Goal: Transaction & Acquisition: Book appointment/travel/reservation

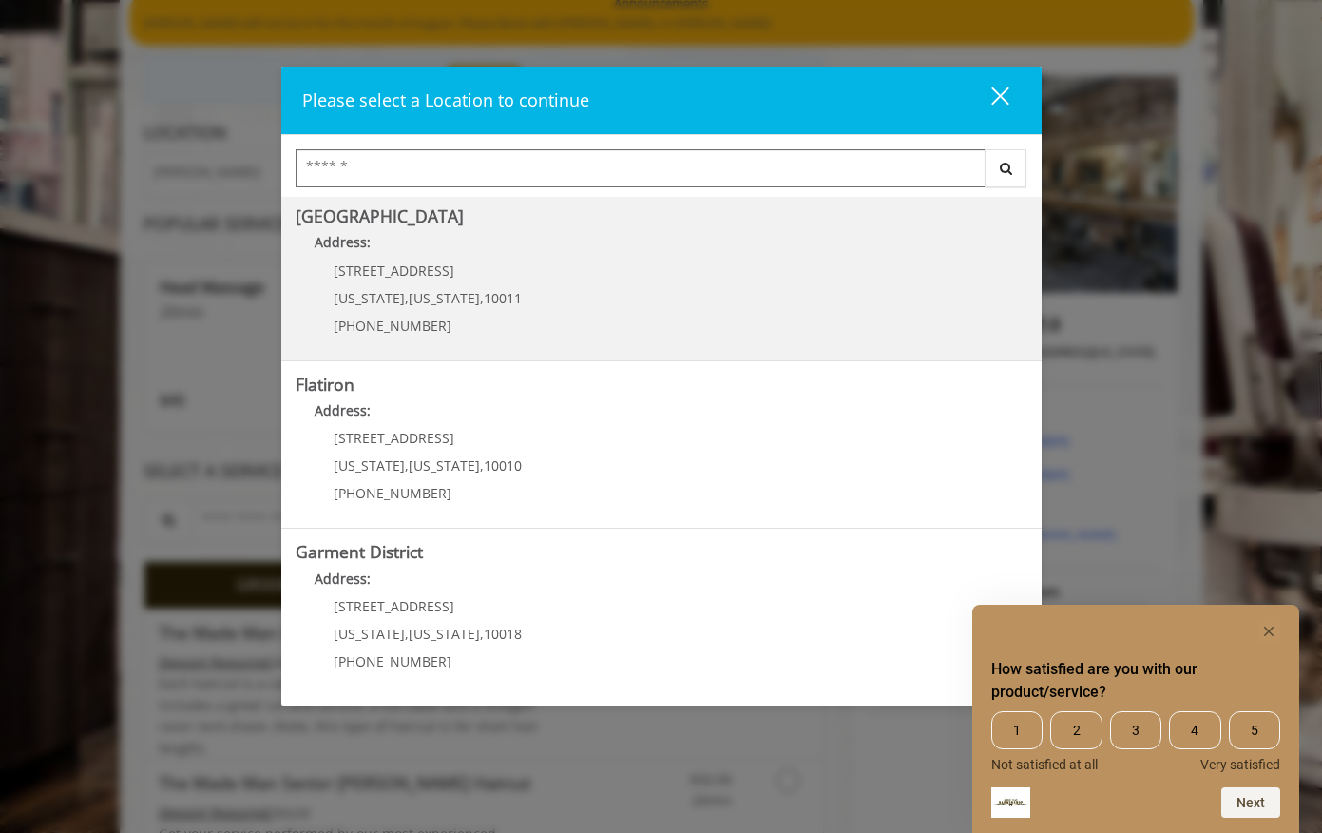
scroll to position [215, 0]
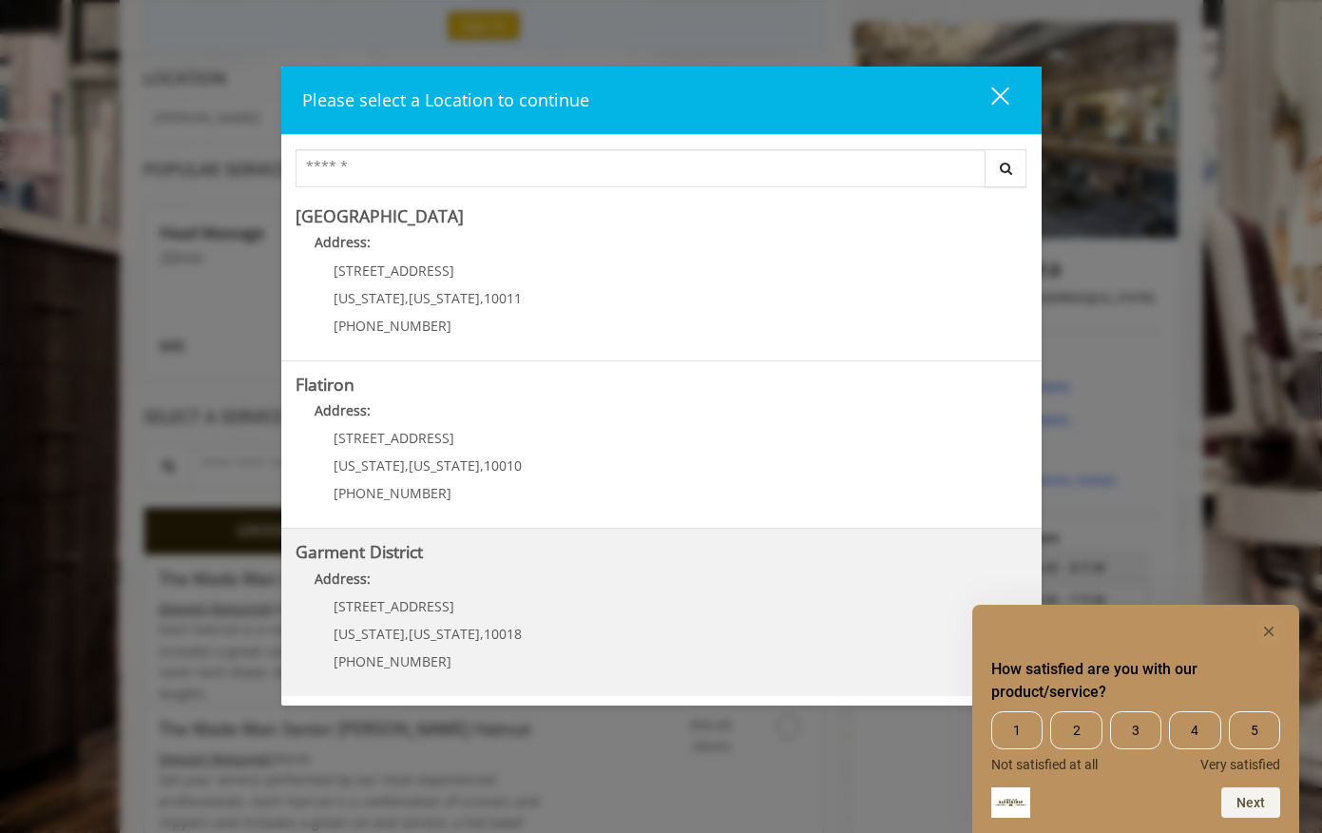
click at [461, 595] on District "Address:" at bounding box center [662, 583] width 732 height 30
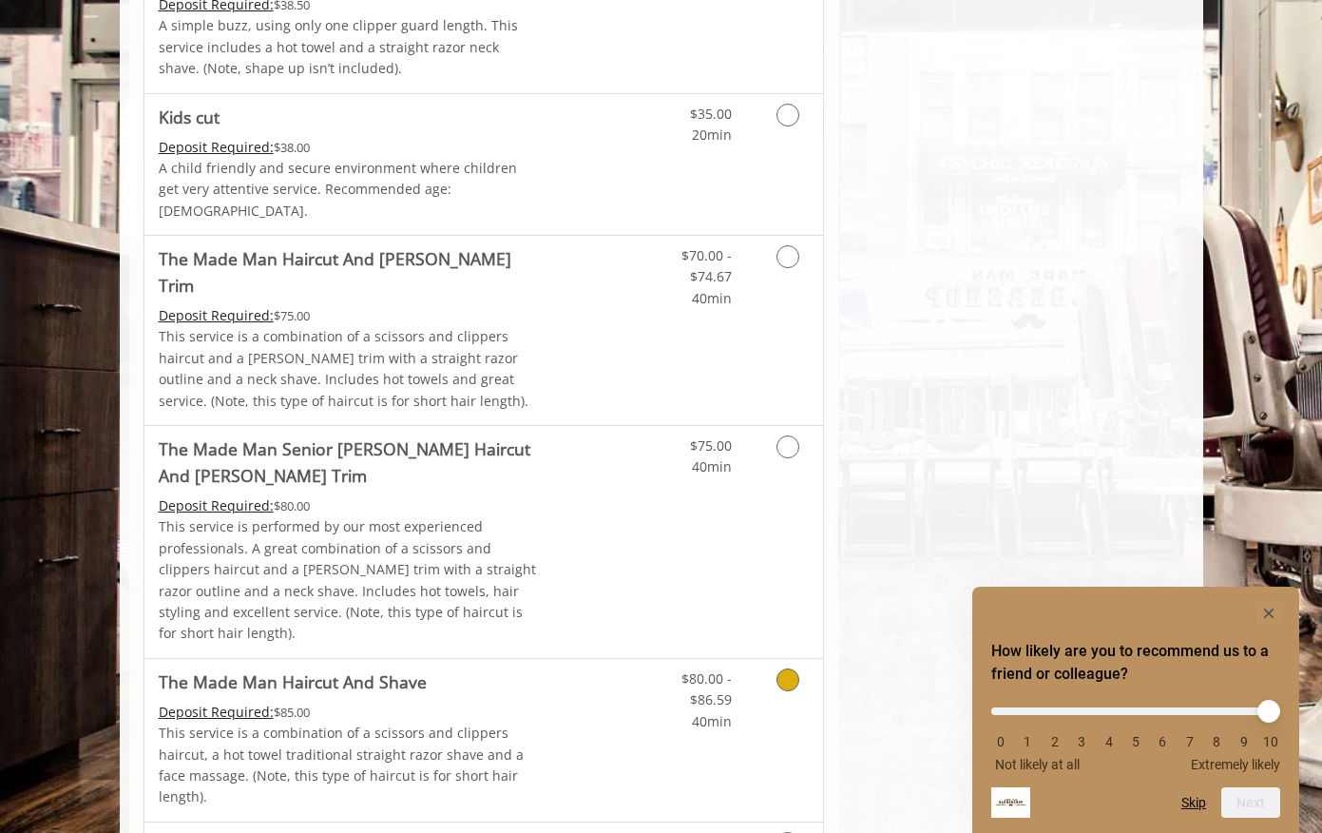
scroll to position [1218, 0]
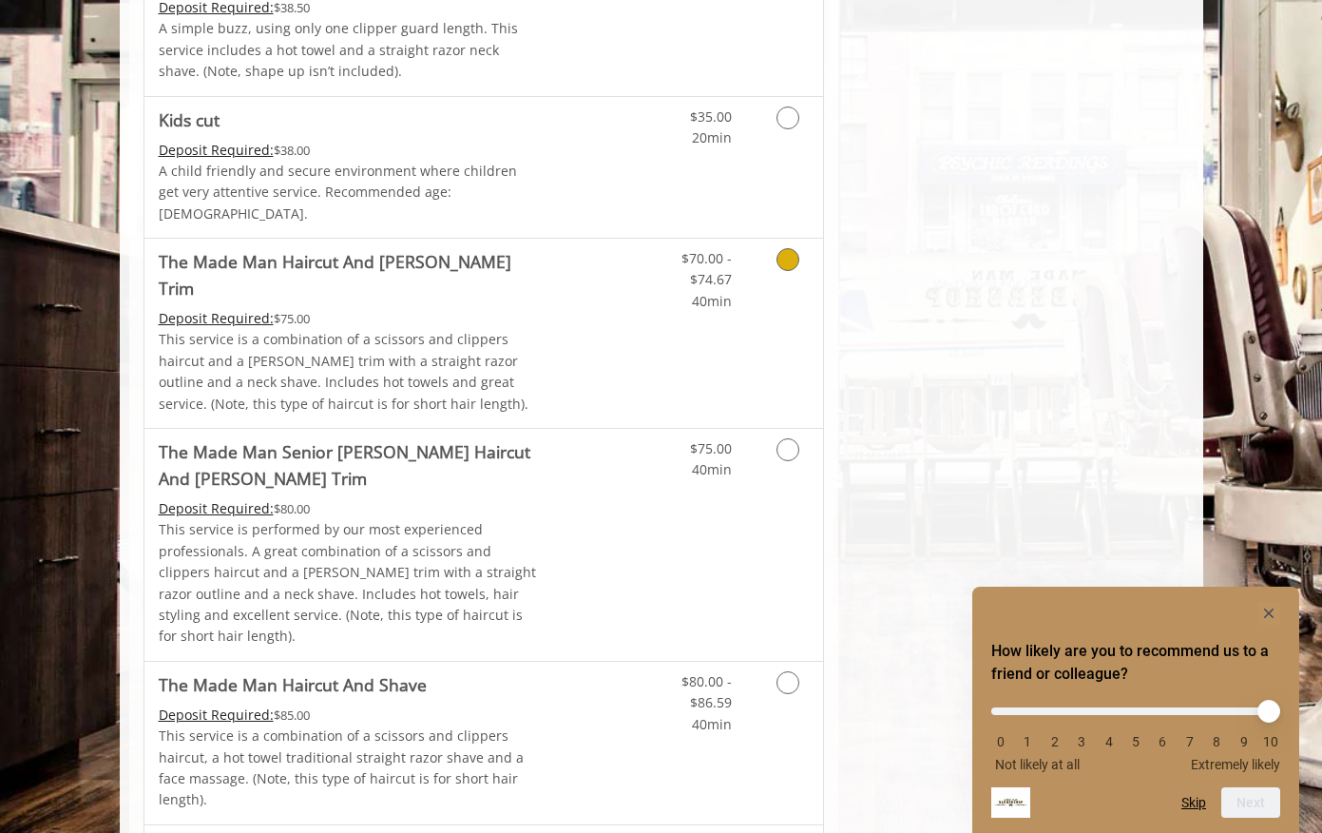
click at [791, 248] on icon "Grooming services" at bounding box center [788, 259] width 23 height 23
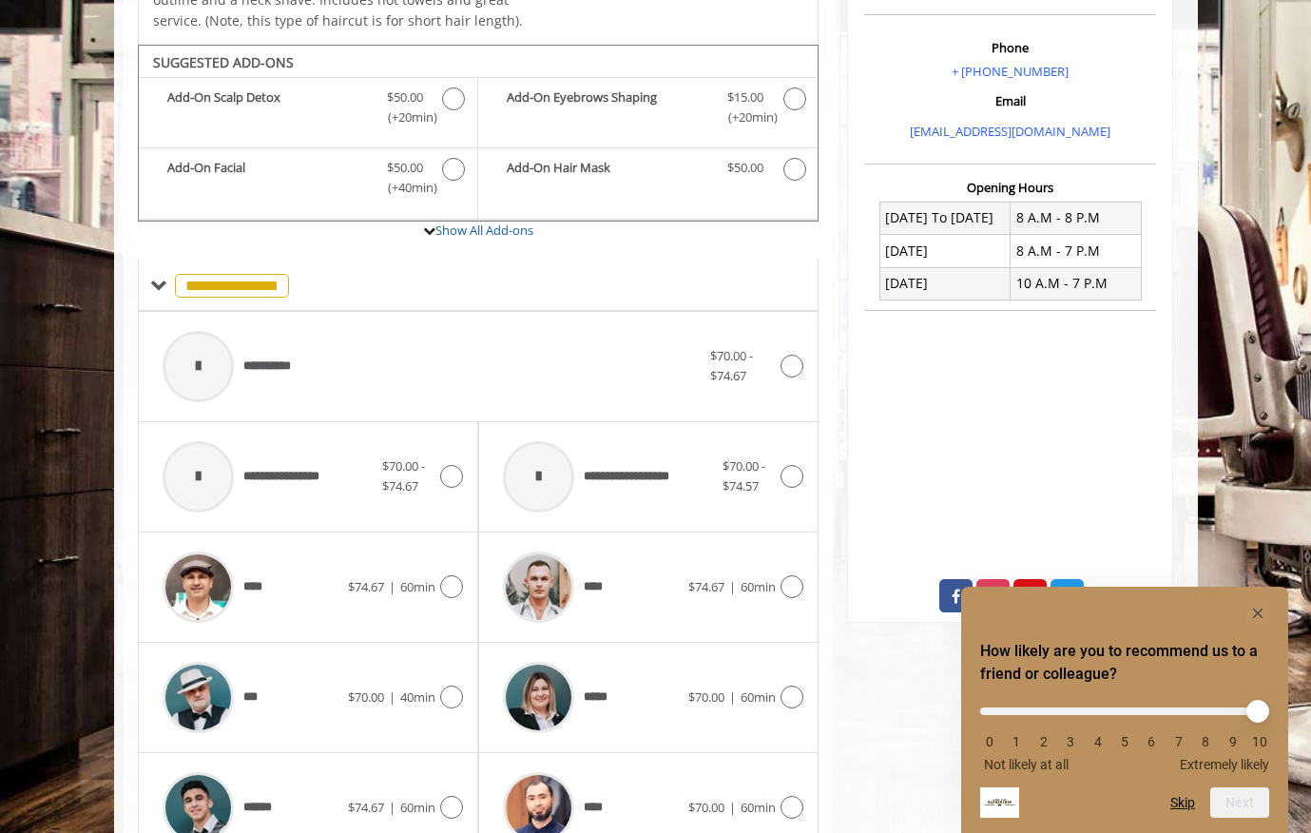
scroll to position [576, 0]
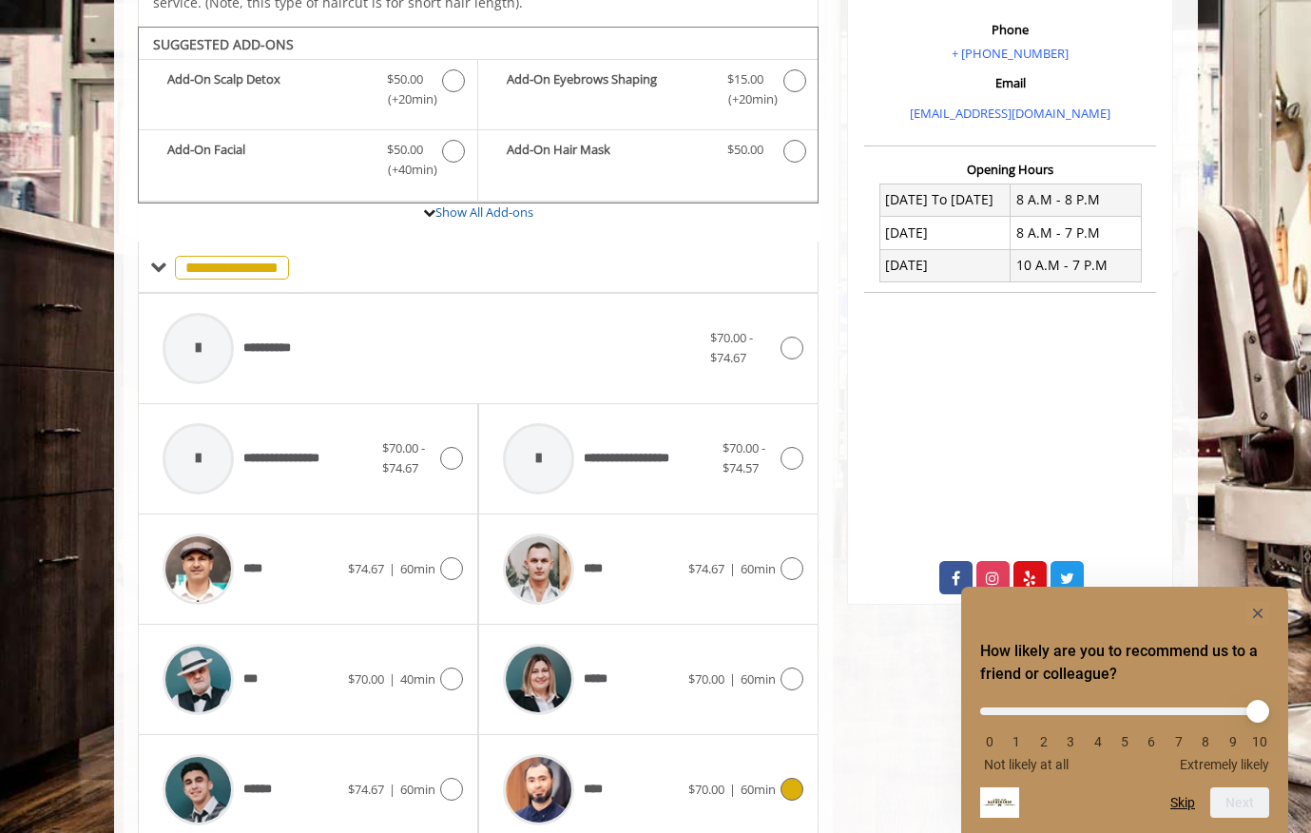
click at [767, 777] on div "$70.00 | 60min" at bounding box center [745, 788] width 115 height 23
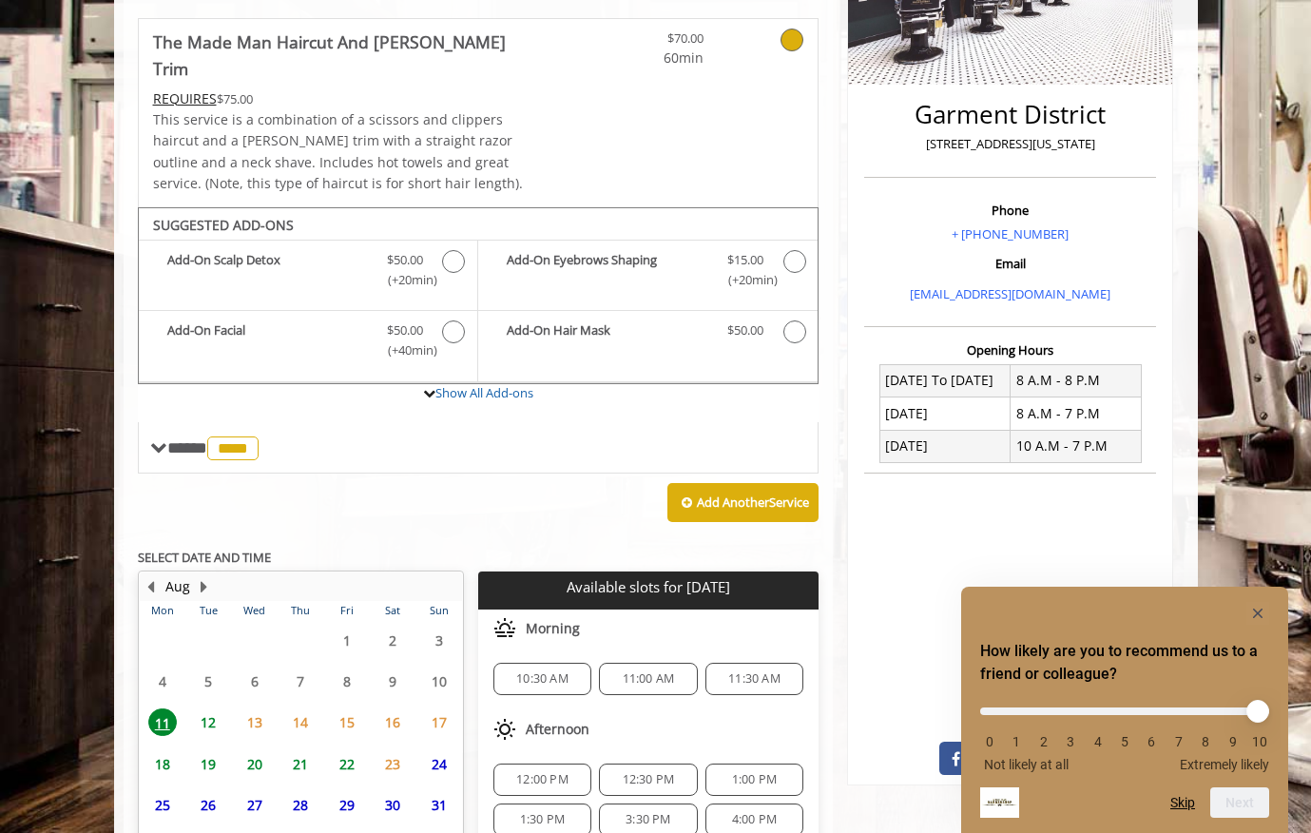
click at [210, 708] on span "12" at bounding box center [208, 722] width 29 height 28
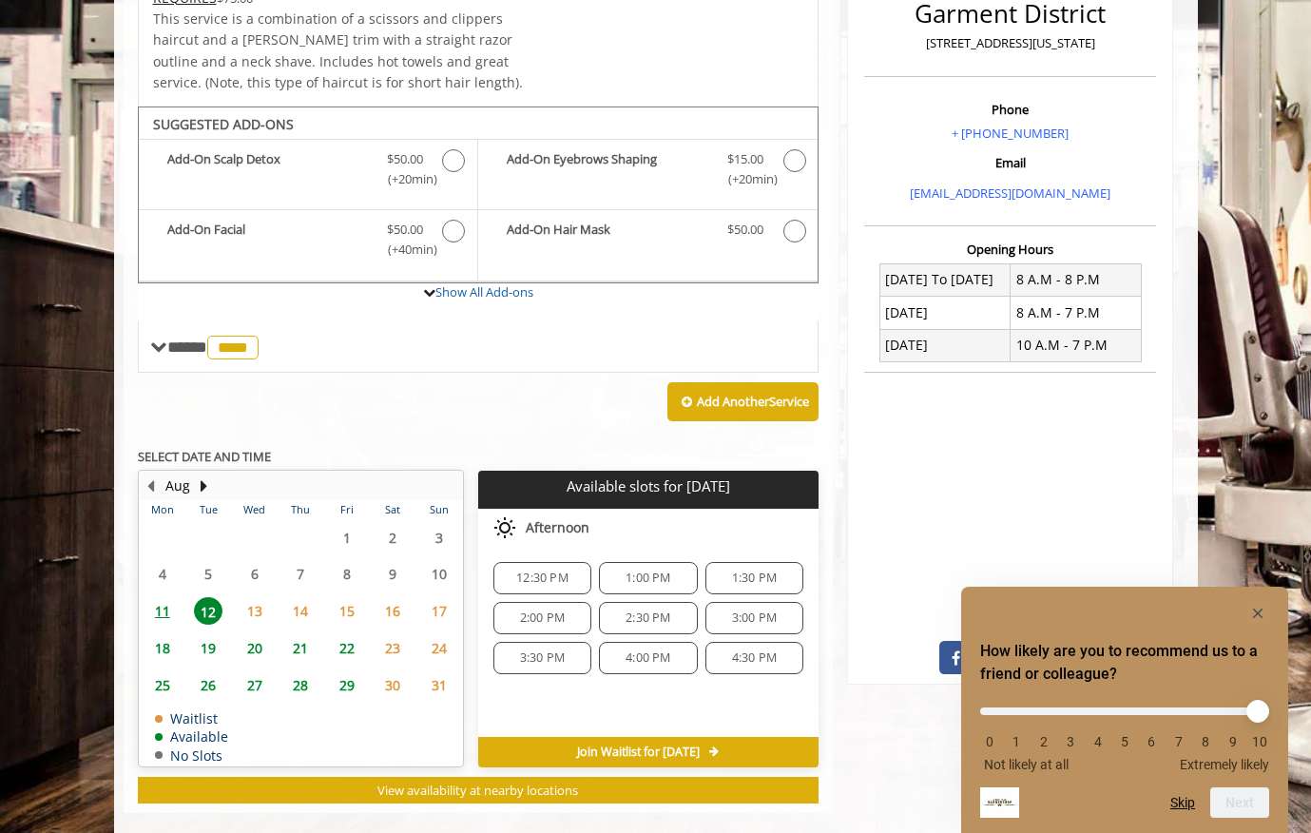
click at [739, 650] on span "4:30 PM" at bounding box center [754, 657] width 45 height 15
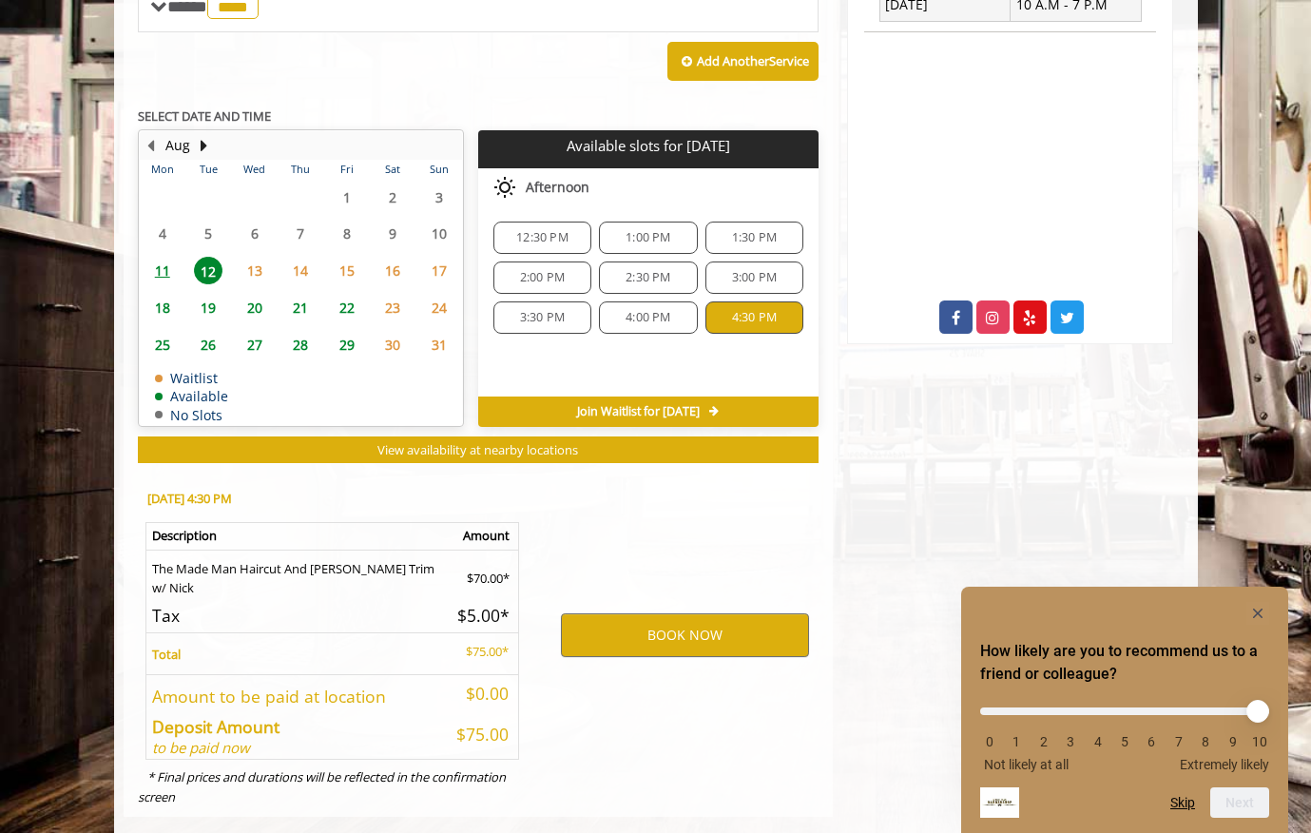
scroll to position [840, 0]
